Goal: Register for event/course

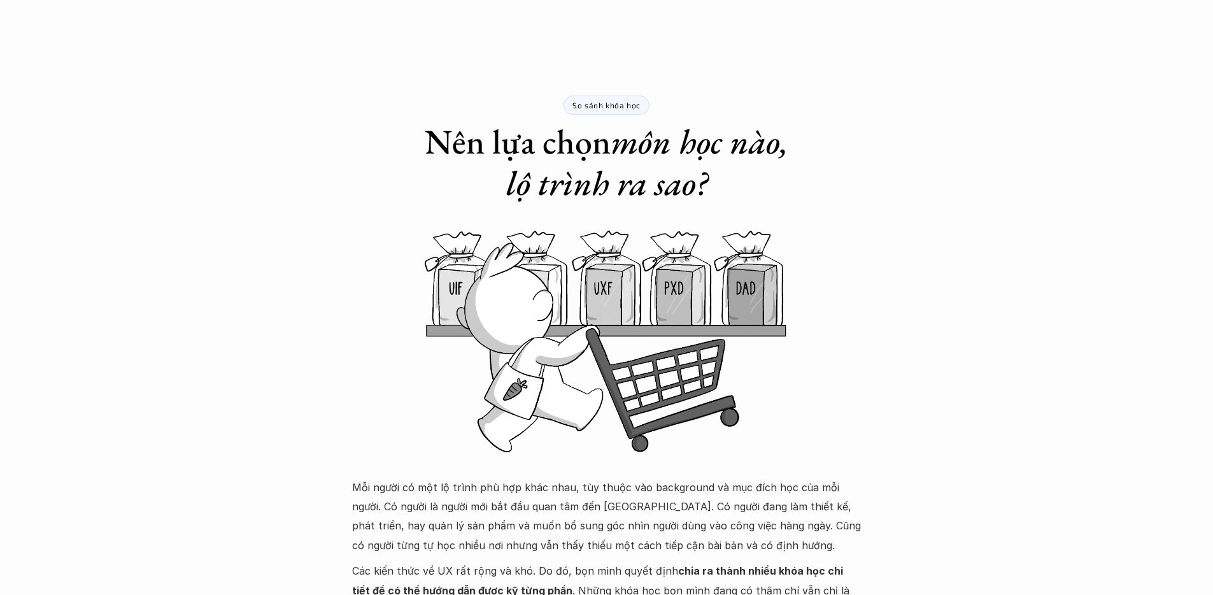
scroll to position [1149, 0]
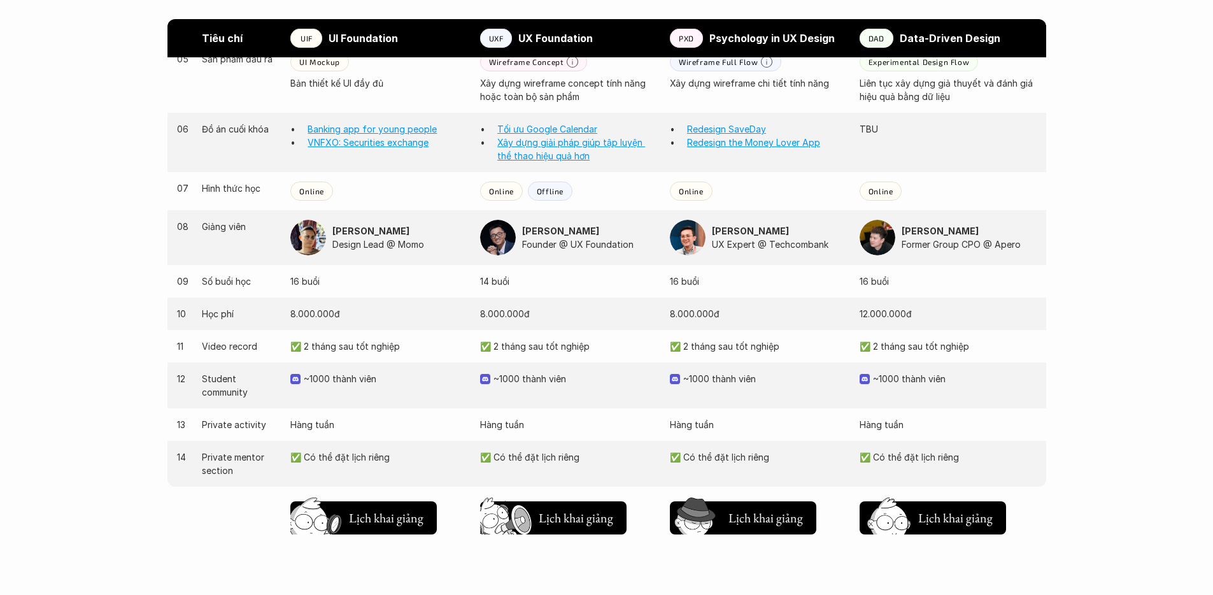
click at [364, 239] on p "Design Lead @ Momo" at bounding box center [399, 244] width 135 height 13
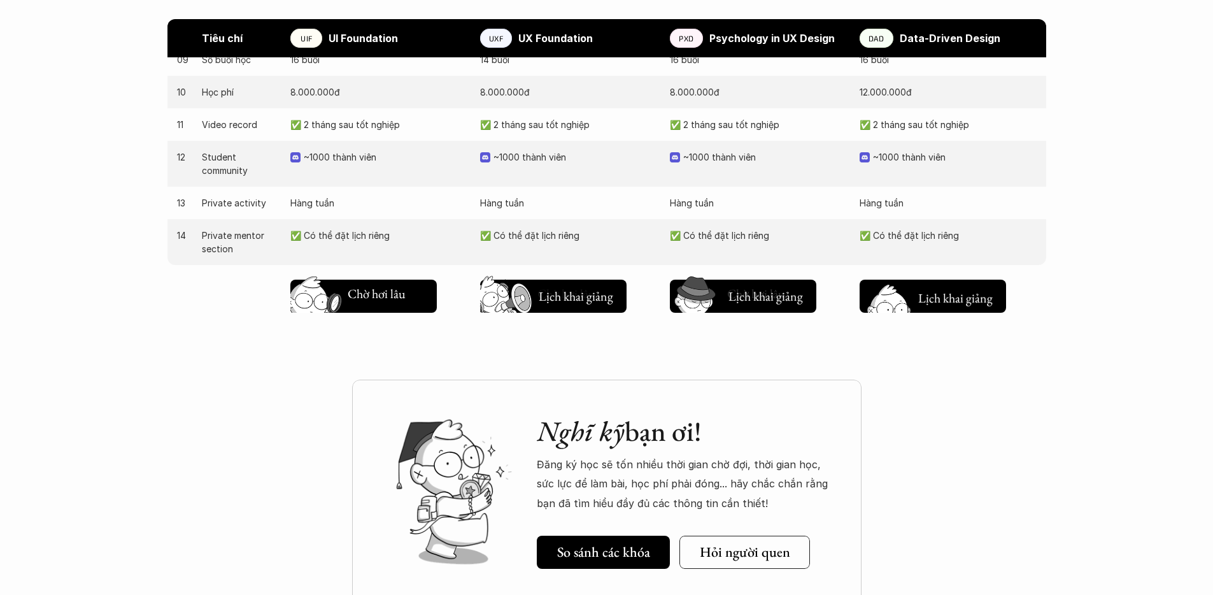
click at [978, 301] on h5 "Lịch khai giảng" at bounding box center [955, 297] width 76 height 18
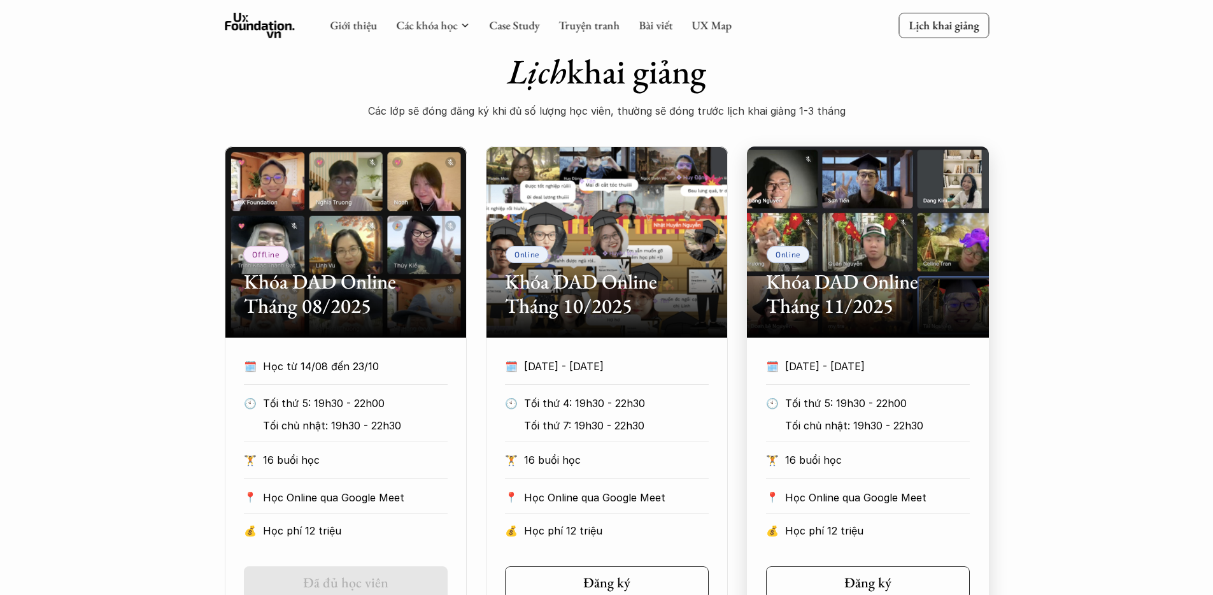
click at [839, 252] on div "Online Khóa DAD Online Tháng 11/2025" at bounding box center [868, 241] width 242 height 191
click at [839, 288] on h2 "Khóa DAD Online Tháng 11/2025" at bounding box center [868, 293] width 204 height 49
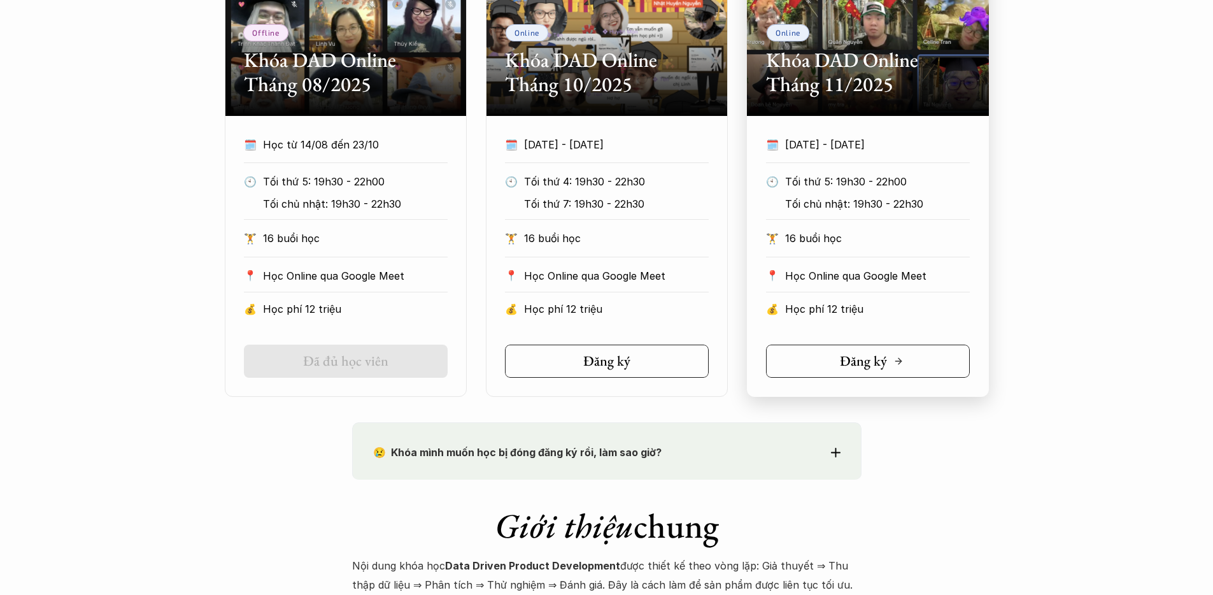
click at [867, 360] on h5 "Đăng ký" at bounding box center [863, 361] width 47 height 17
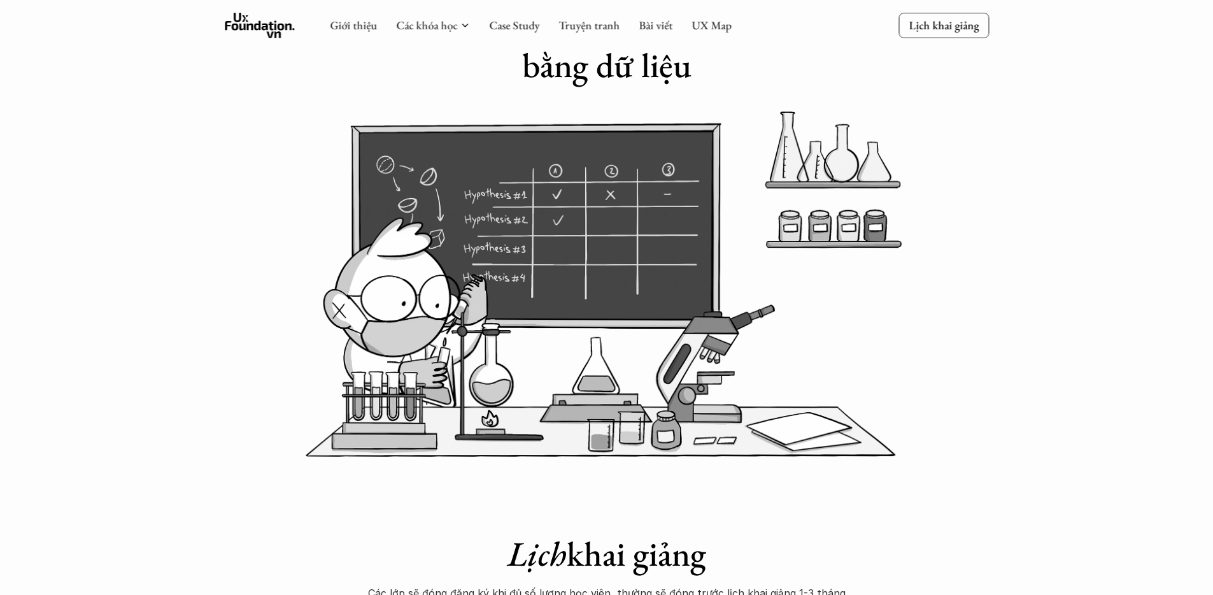
scroll to position [0, 0]
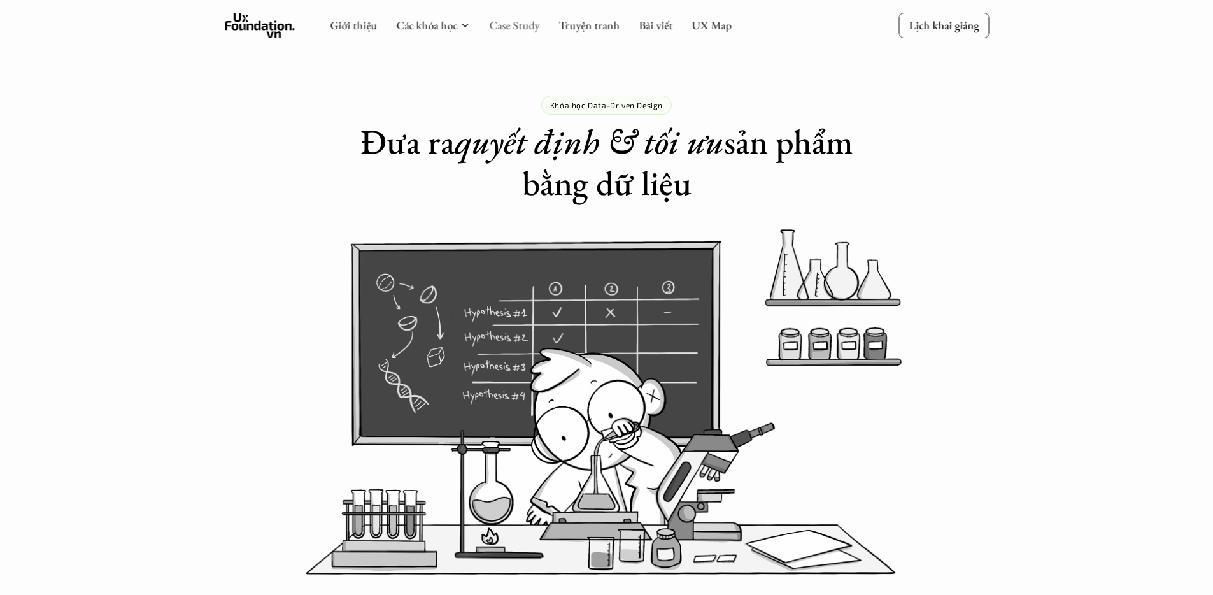
click at [515, 31] on link "Case Study" at bounding box center [514, 25] width 50 height 15
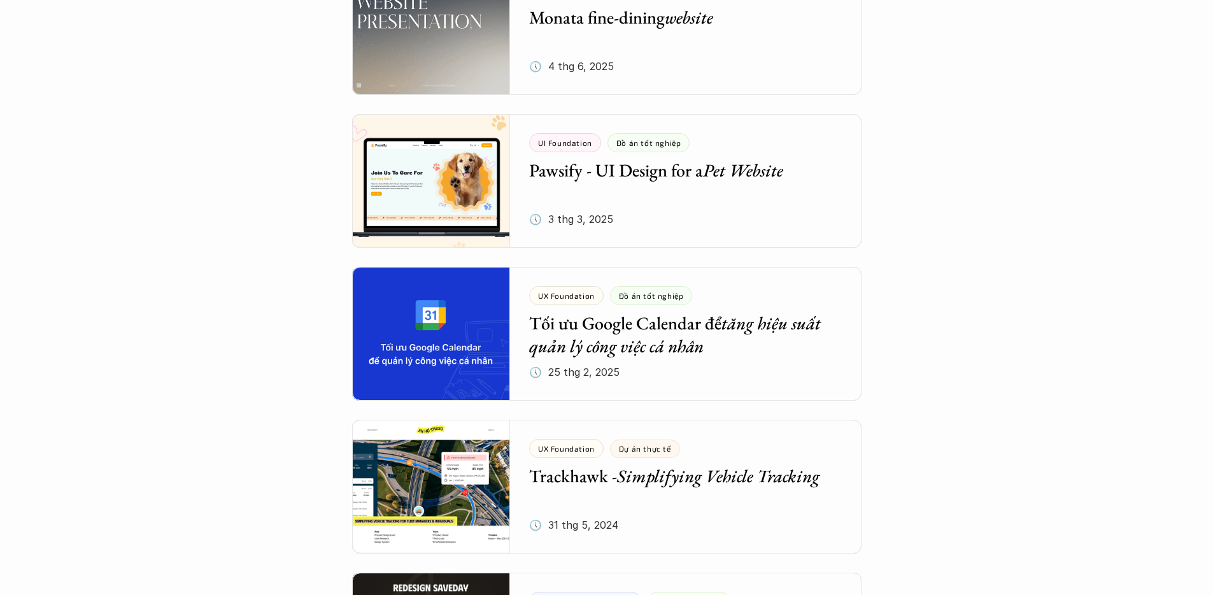
scroll to position [788, 0]
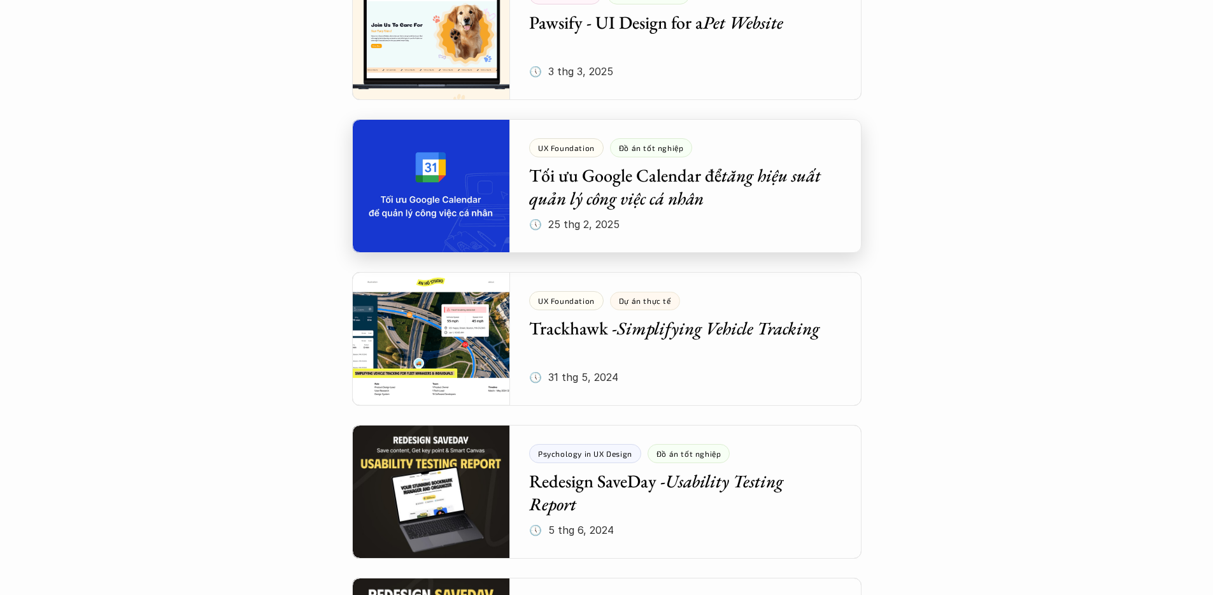
click at [732, 183] on div at bounding box center [606, 186] width 509 height 134
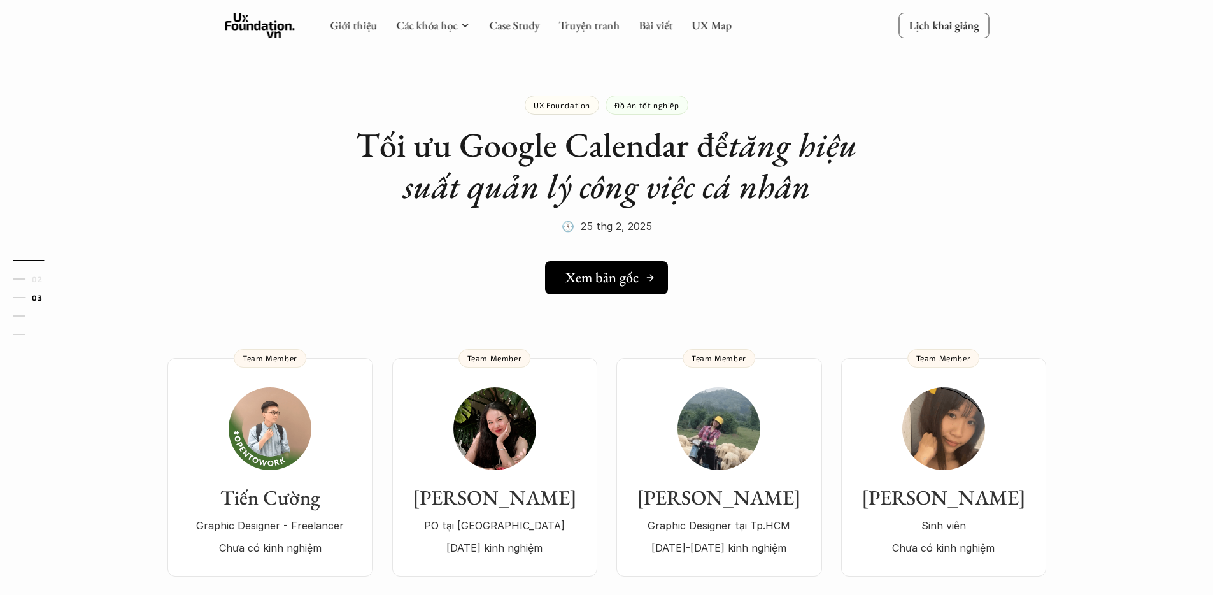
click at [597, 285] on h5 "Xem bản gốc" at bounding box center [601, 277] width 73 height 17
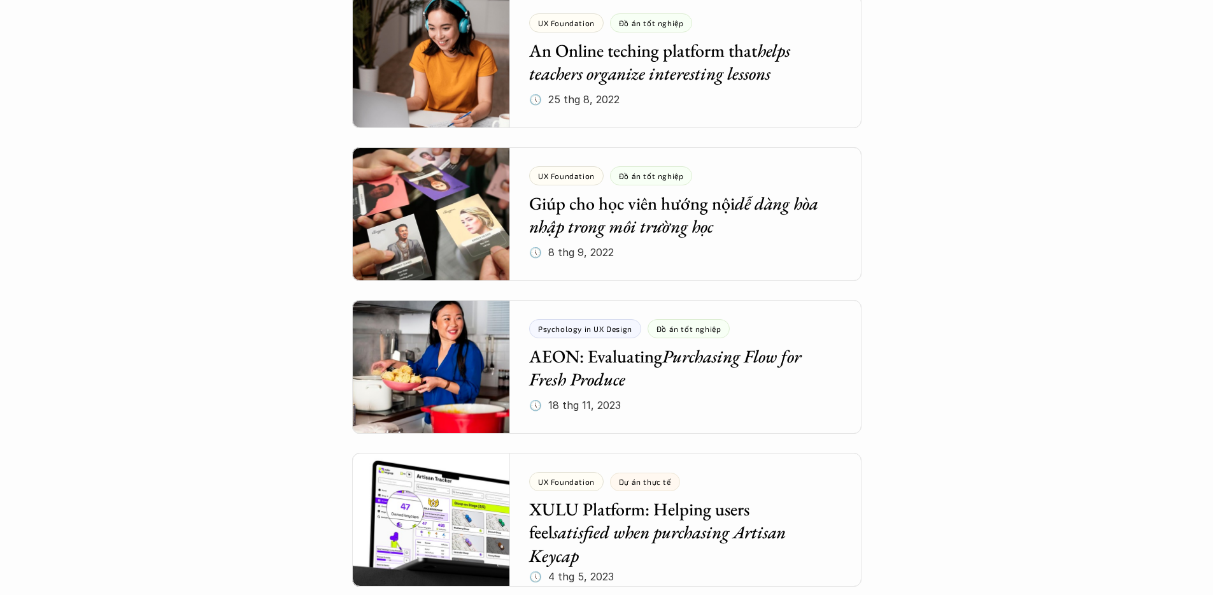
scroll to position [5370, 0]
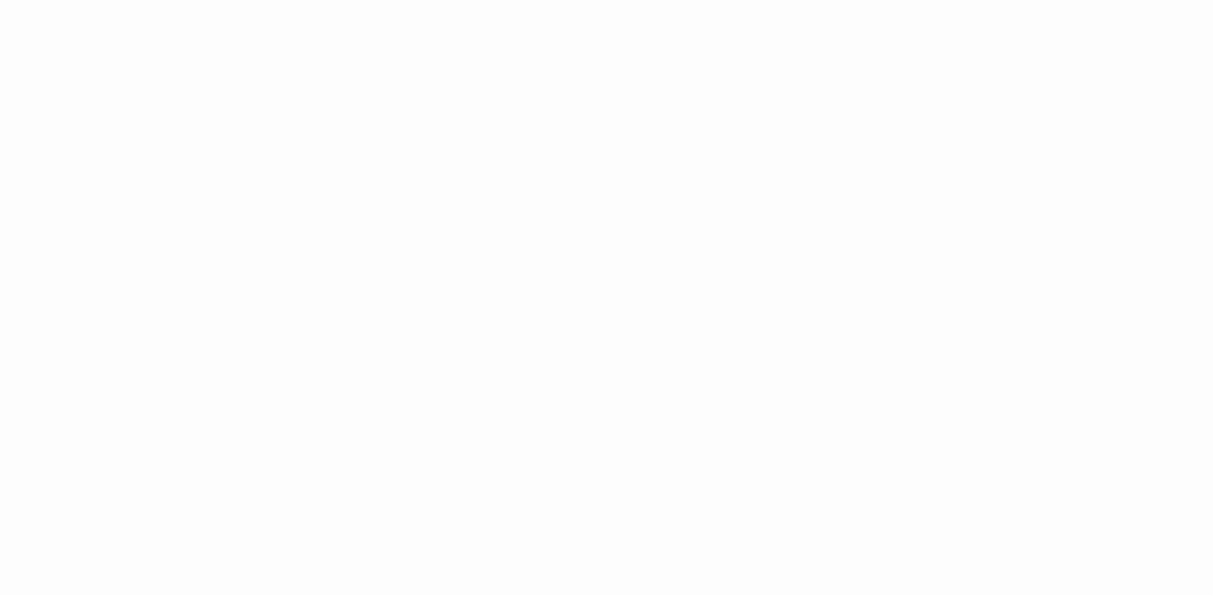
scroll to position [2229, 0]
